Goal: Task Accomplishment & Management: Complete application form

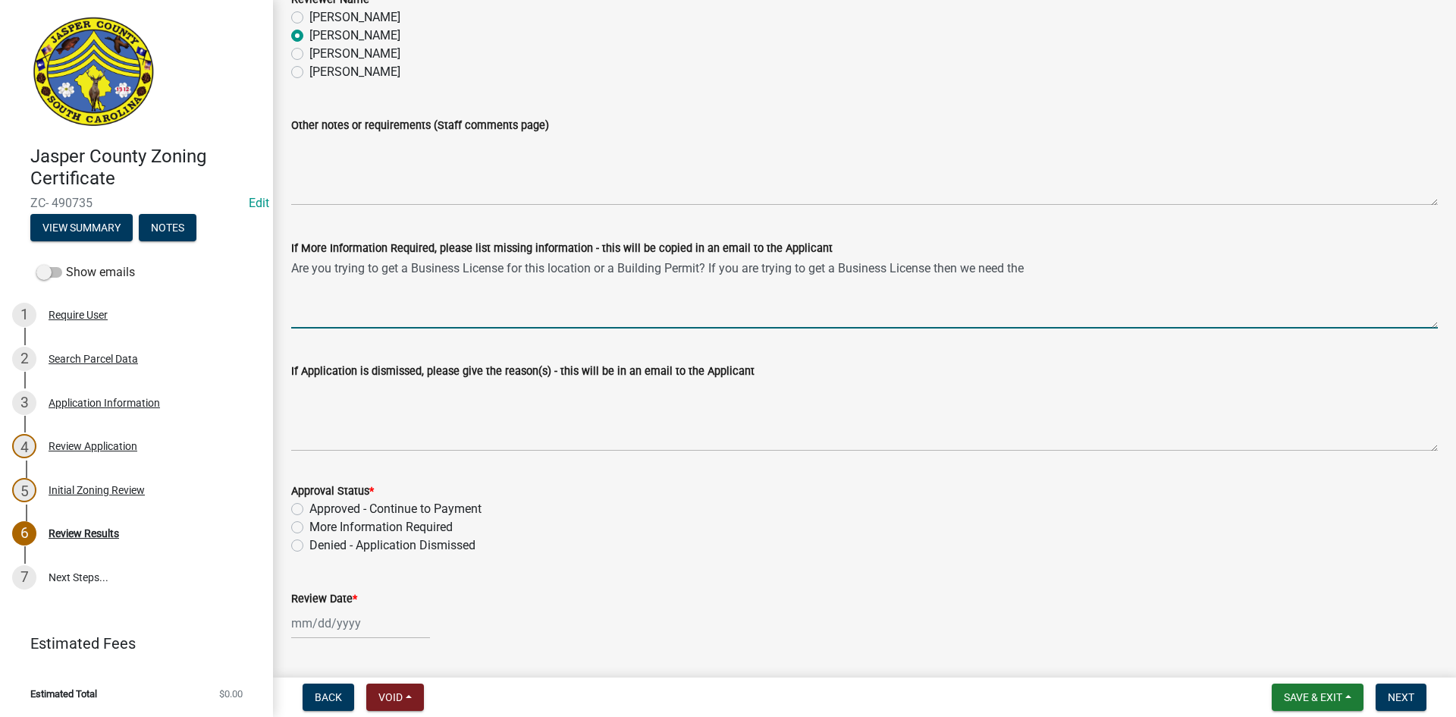
scroll to position [76, 0]
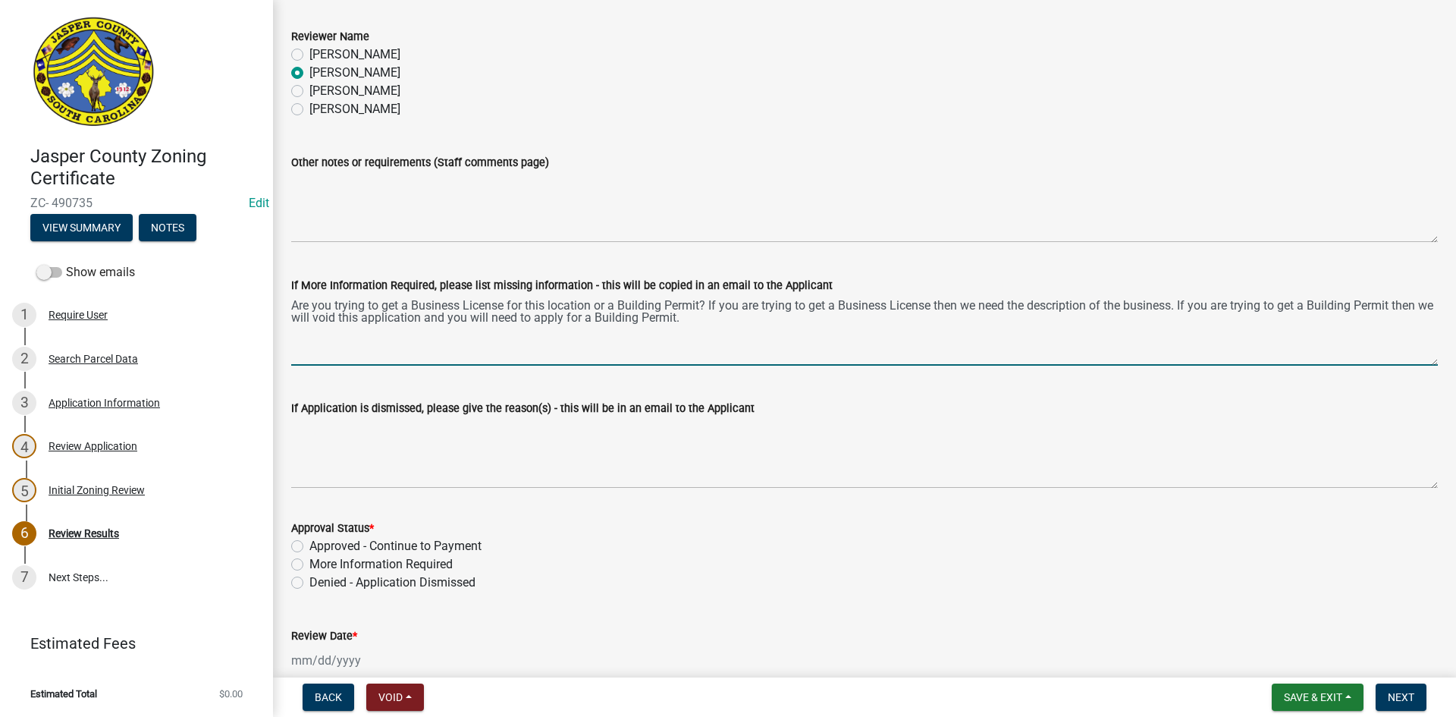
type textarea "Are you trying to get a Business License for this location or a Building Permit…"
click at [309, 566] on label "More Information Required" at bounding box center [380, 564] width 143 height 18
click at [309, 565] on input "More Information Required" at bounding box center [314, 560] width 10 height 10
radio input "true"
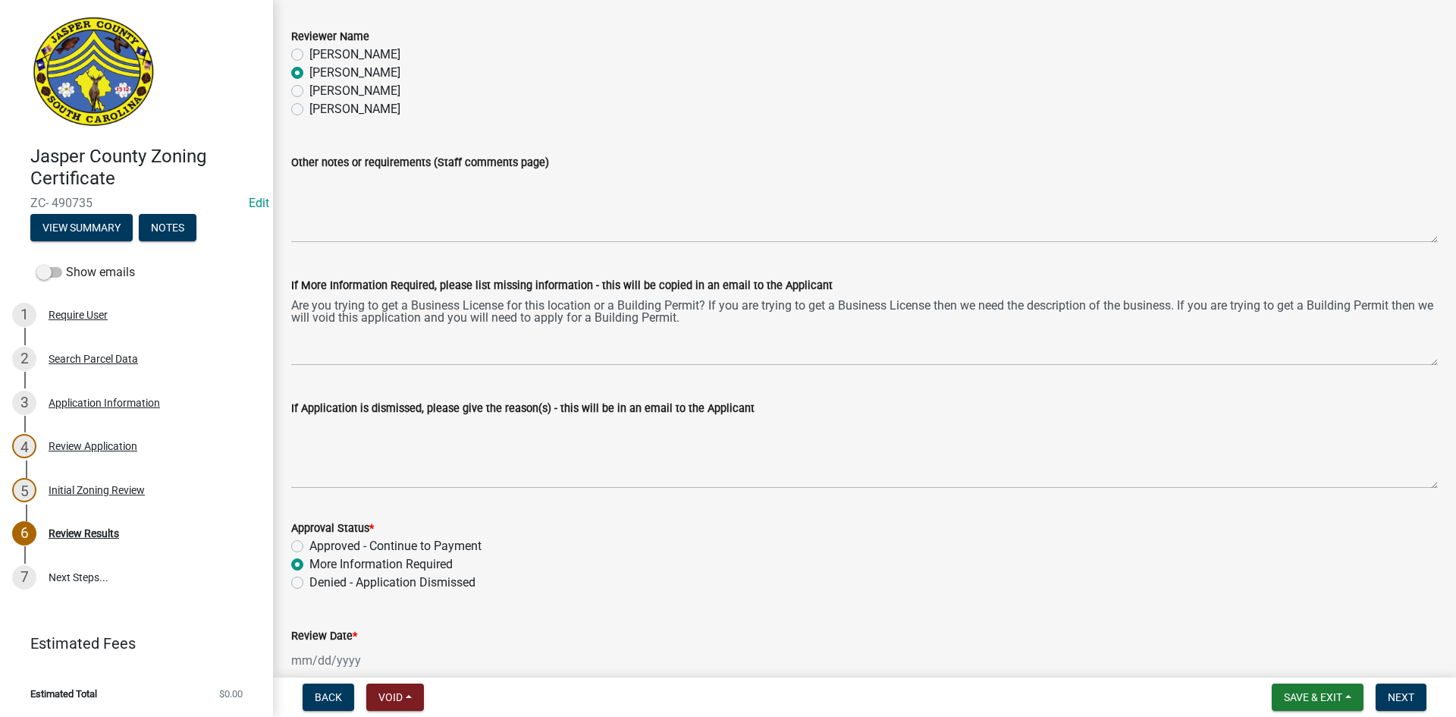
click at [341, 660] on div at bounding box center [360, 660] width 139 height 31
select select "10"
select select "2025"
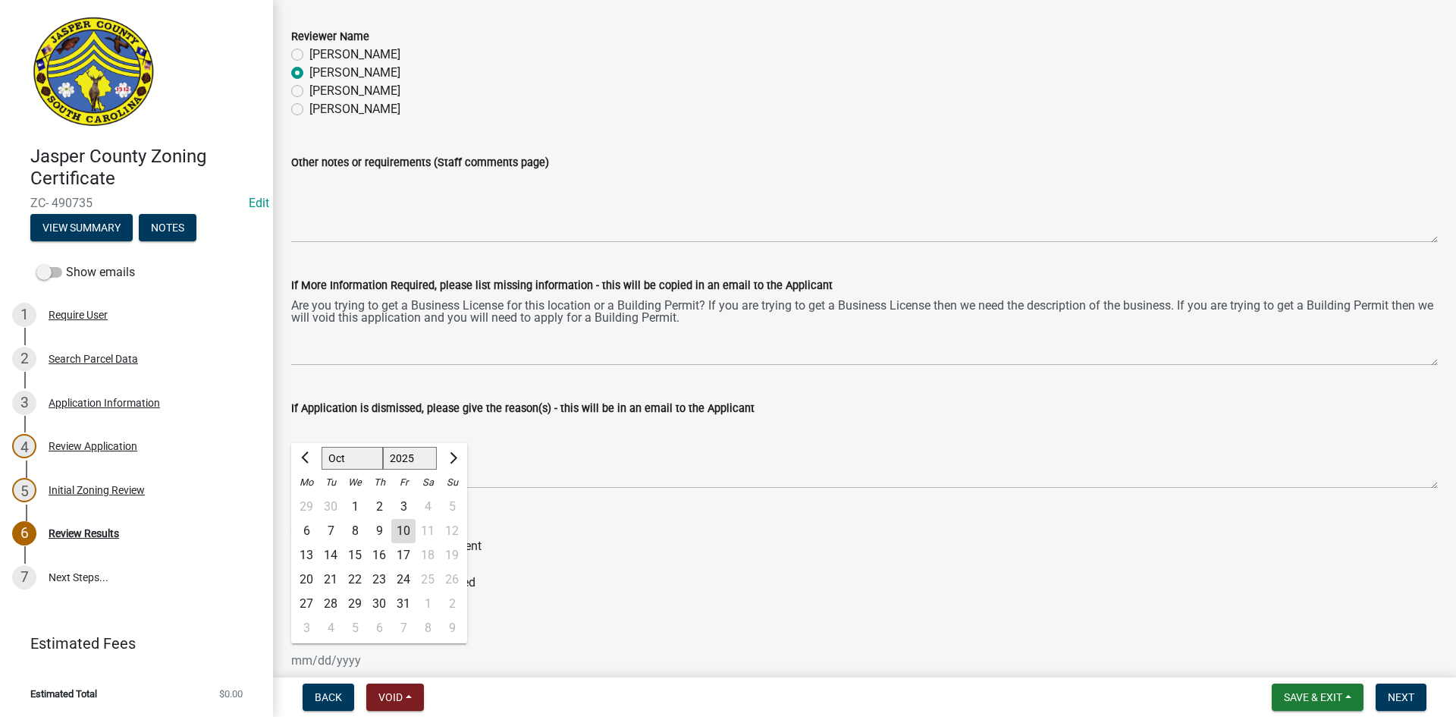
click at [412, 535] on div "10" at bounding box center [403, 531] width 24 height 24
type input "[DATE]"
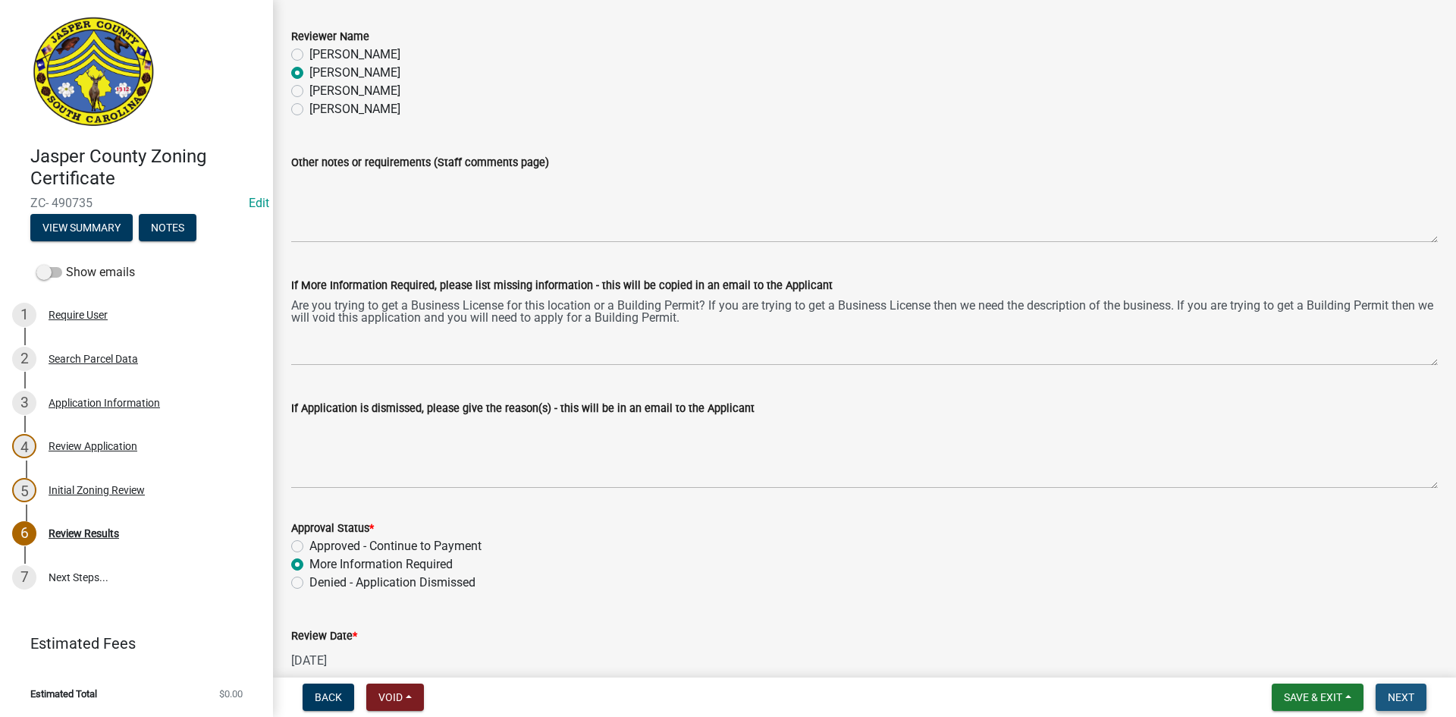
click at [1409, 699] on span "Next" at bounding box center [1401, 697] width 27 height 12
